Goal: Understand process/instructions: Learn how to perform a task or action

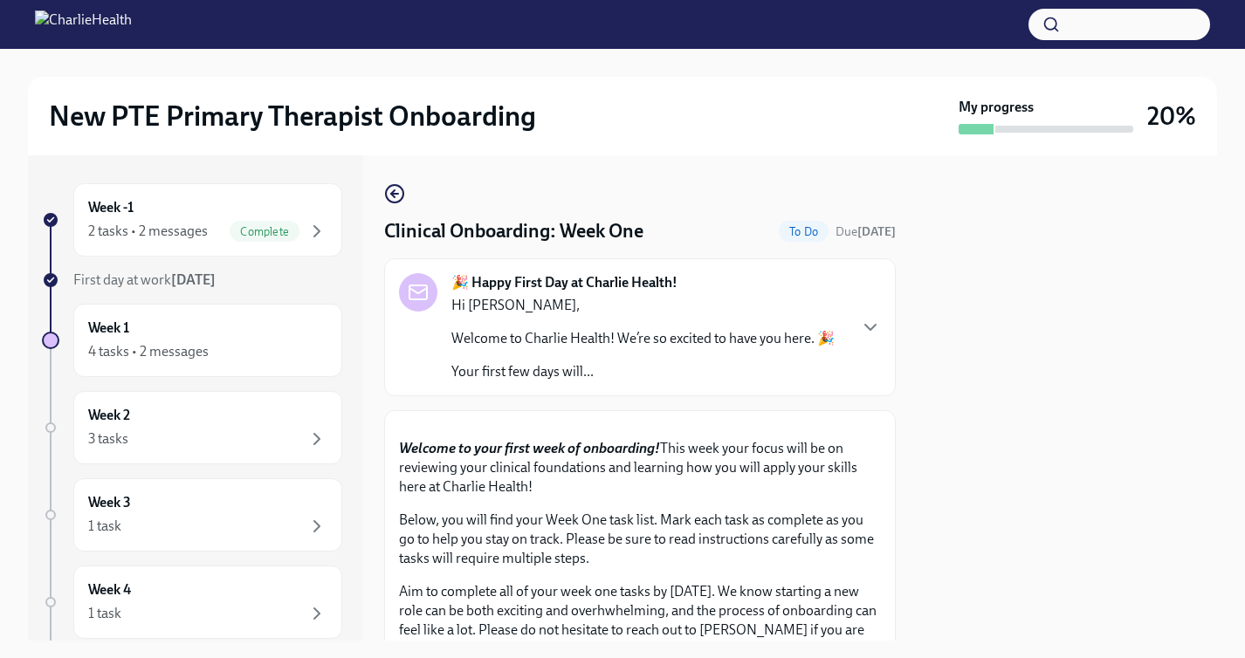
scroll to position [1411, 0]
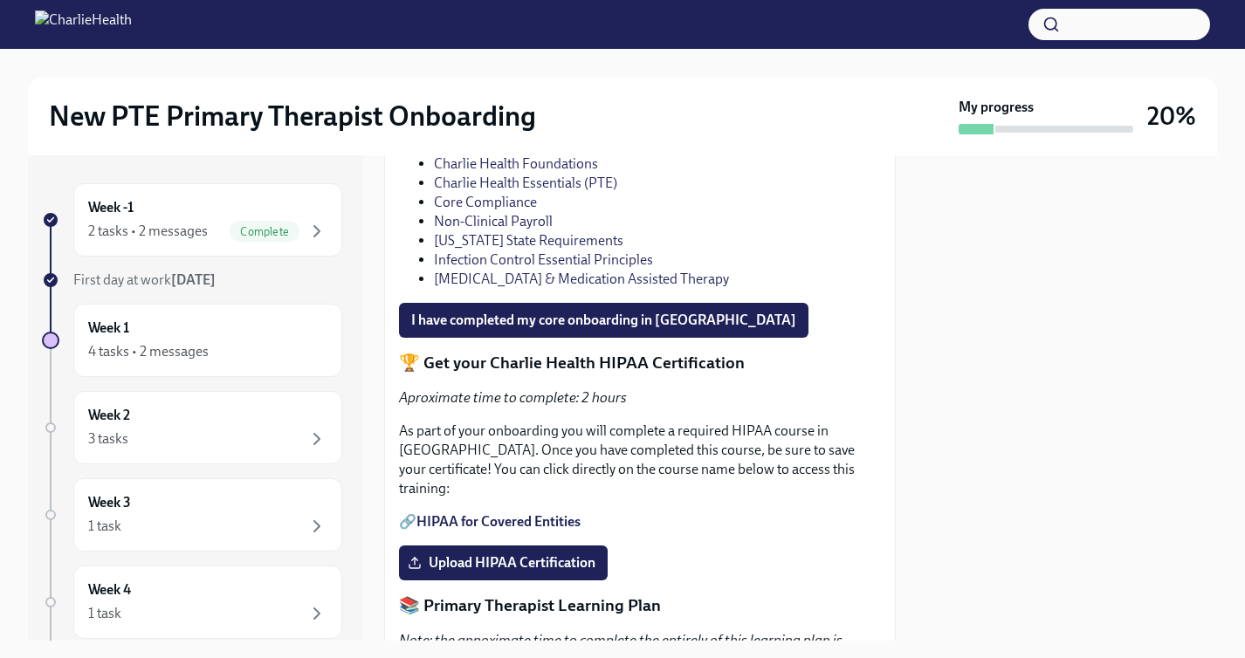
click at [515, 191] on link "Charlie Health Essentials (PTE)" at bounding box center [525, 183] width 183 height 17
click at [511, 210] on link "Core Compliance" at bounding box center [485, 202] width 103 height 17
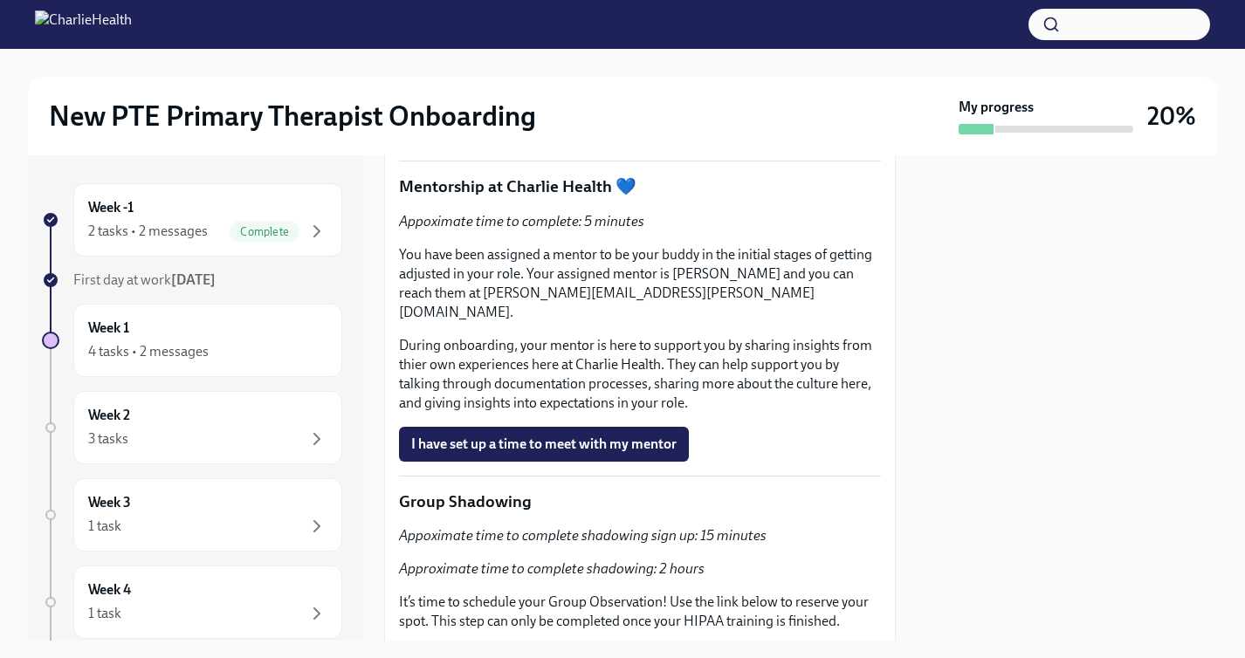
scroll to position [2993, 0]
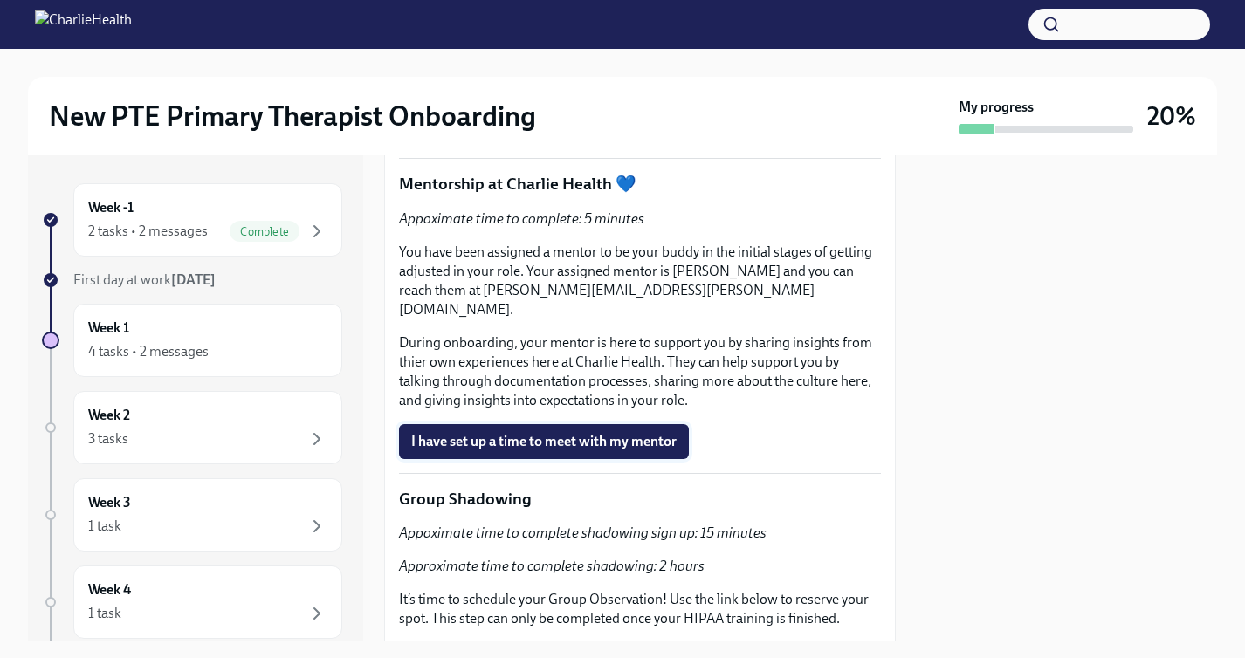
click at [633, 450] on span "I have set up a time to meet with my mentor" at bounding box center [543, 441] width 265 height 17
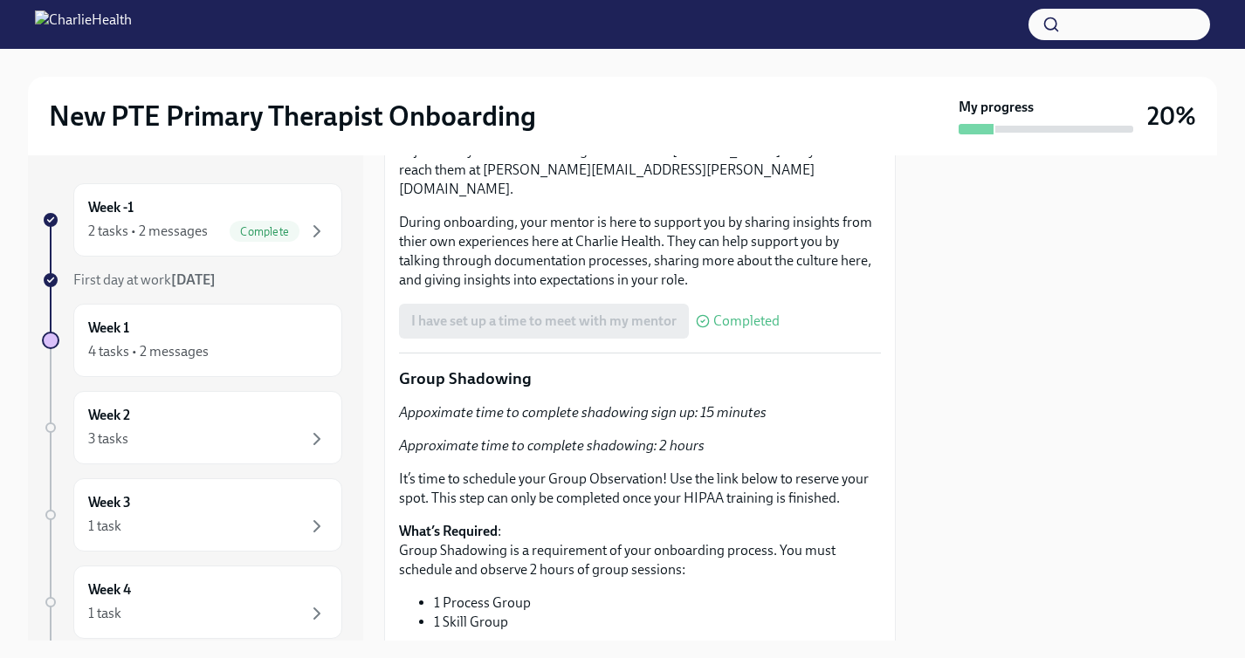
scroll to position [3106, 0]
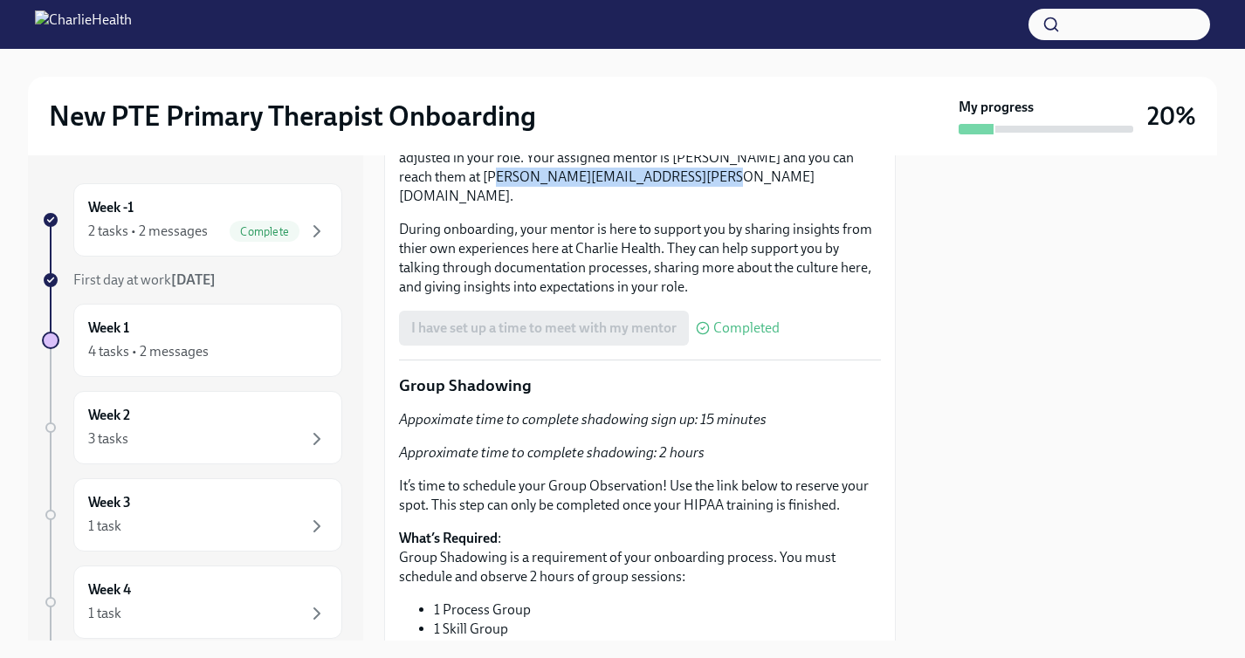
drag, startPoint x: 451, startPoint y: 334, endPoint x: 652, endPoint y: 339, distance: 200.8
click at [652, 206] on p "You have been assigned a mentor to be your buddy in the initial stages of getti…" at bounding box center [640, 167] width 482 height 77
drag, startPoint x: 652, startPoint y: 335, endPoint x: 448, endPoint y: 336, distance: 204.2
click at [448, 206] on p "You have been assigned a mentor to be your buddy in the initial stages of getti…" at bounding box center [640, 167] width 482 height 77
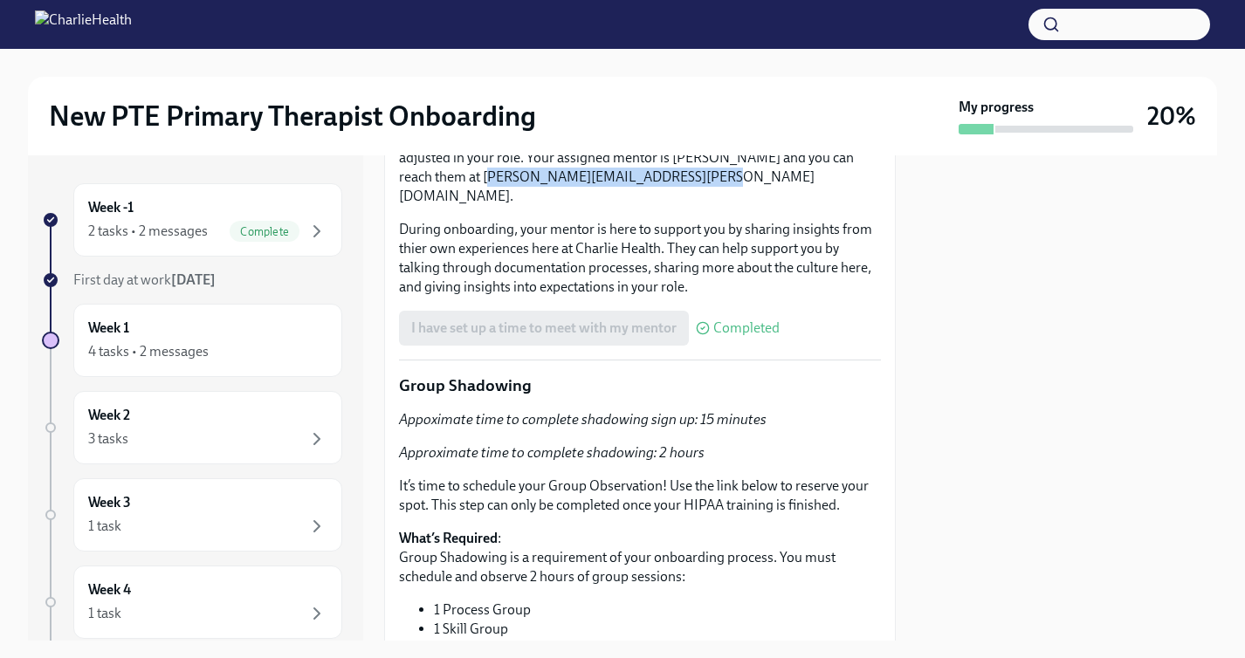
copy p "[PERSON_NAME][EMAIL_ADDRESS][PERSON_NAME][DOMAIN_NAME]"
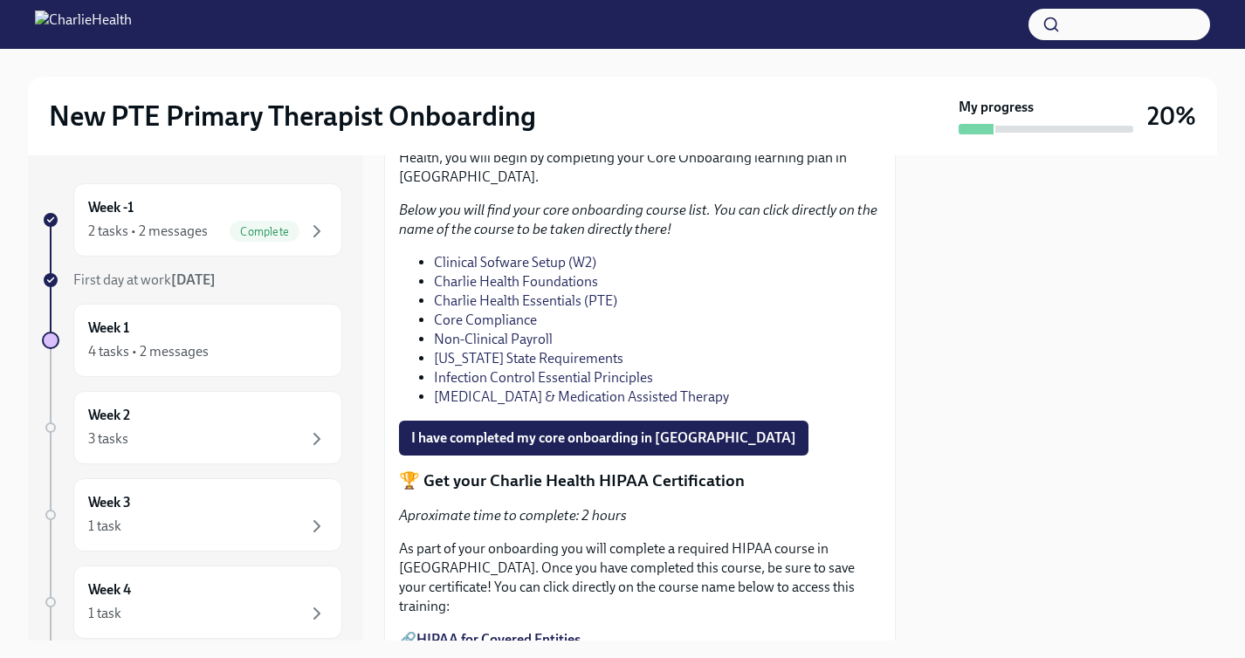
scroll to position [1302, 0]
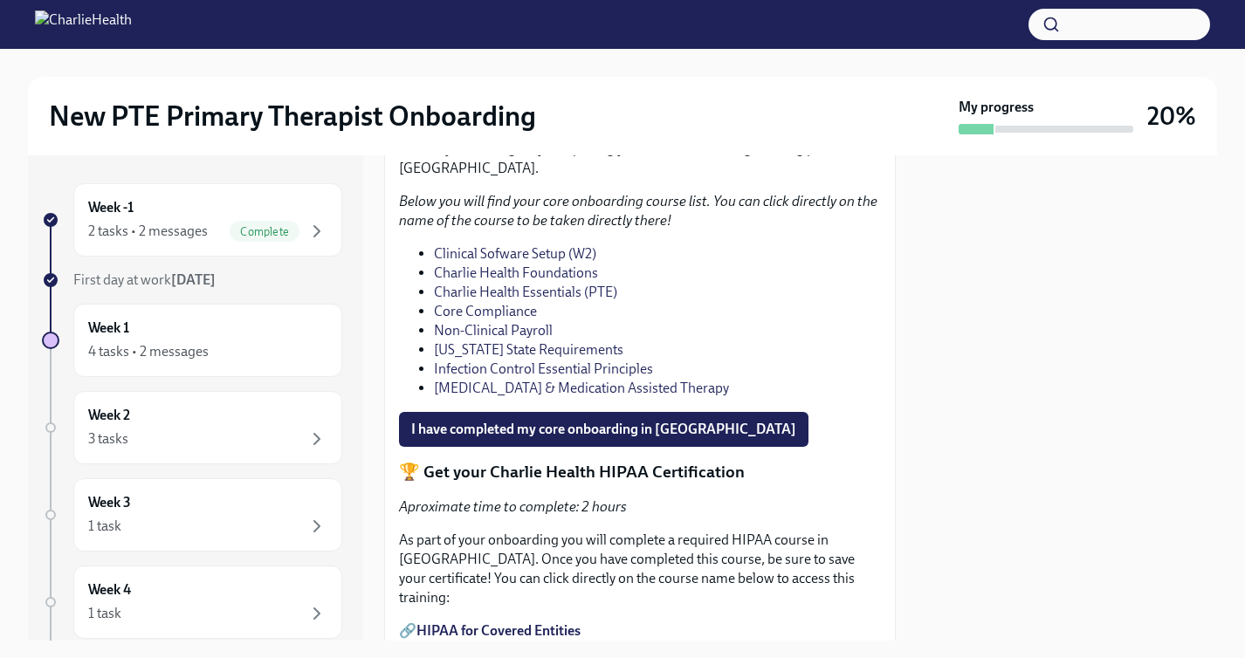
click at [503, 339] on link "Non-Clinical Payroll" at bounding box center [493, 330] width 119 height 17
click at [491, 358] on link "[US_STATE] State Requirements" at bounding box center [528, 349] width 189 height 17
click at [493, 377] on link "Infection Control Essential Principles" at bounding box center [543, 368] width 219 height 17
